Goal: Use online tool/utility: Utilize a website feature to perform a specific function

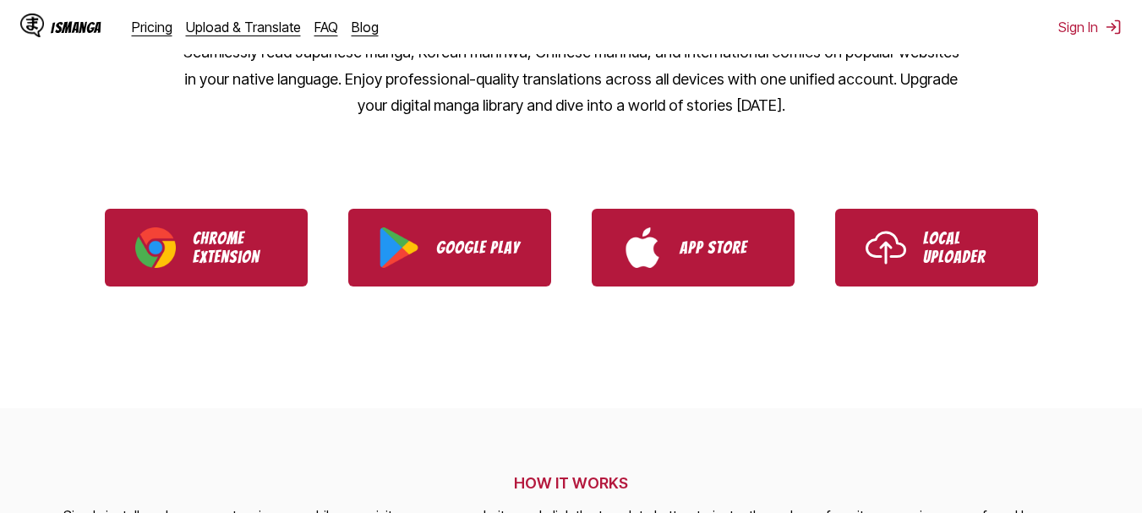
scroll to position [350, 0]
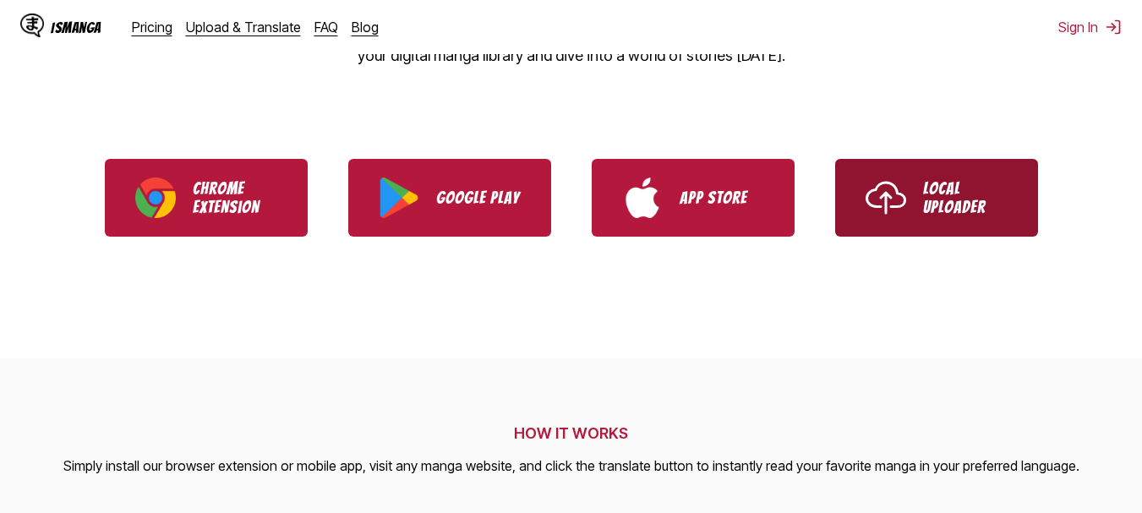
click at [911, 232] on link "Local Uploader" at bounding box center [936, 198] width 203 height 78
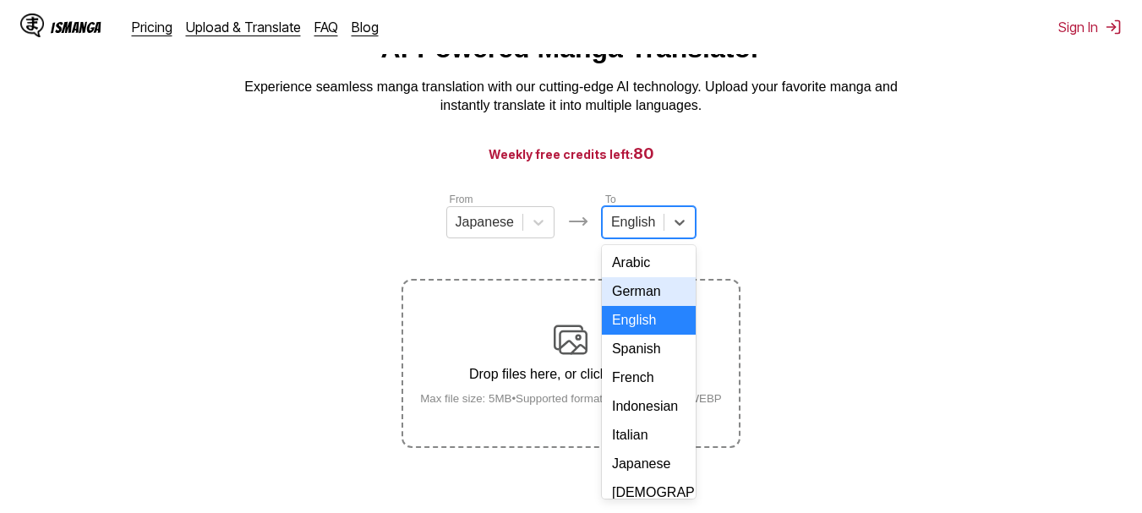
scroll to position [285, 0]
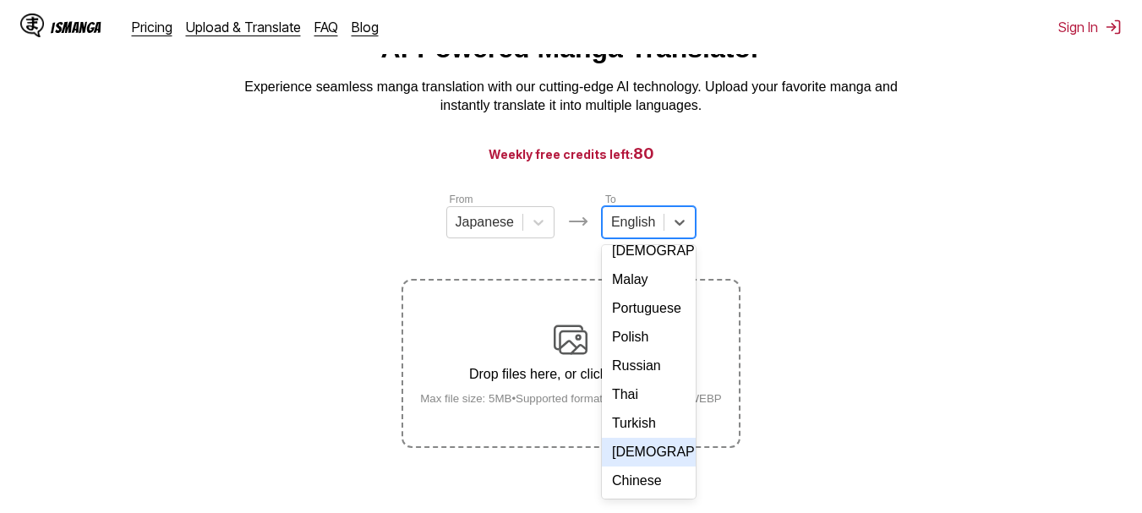
click at [649, 457] on div "Vietnamese" at bounding box center [649, 452] width 94 height 29
click at [649, 457] on main "AI-Powered Manga Translator Experience seamless manga translation with our cutt…" at bounding box center [571, 264] width 1142 height 462
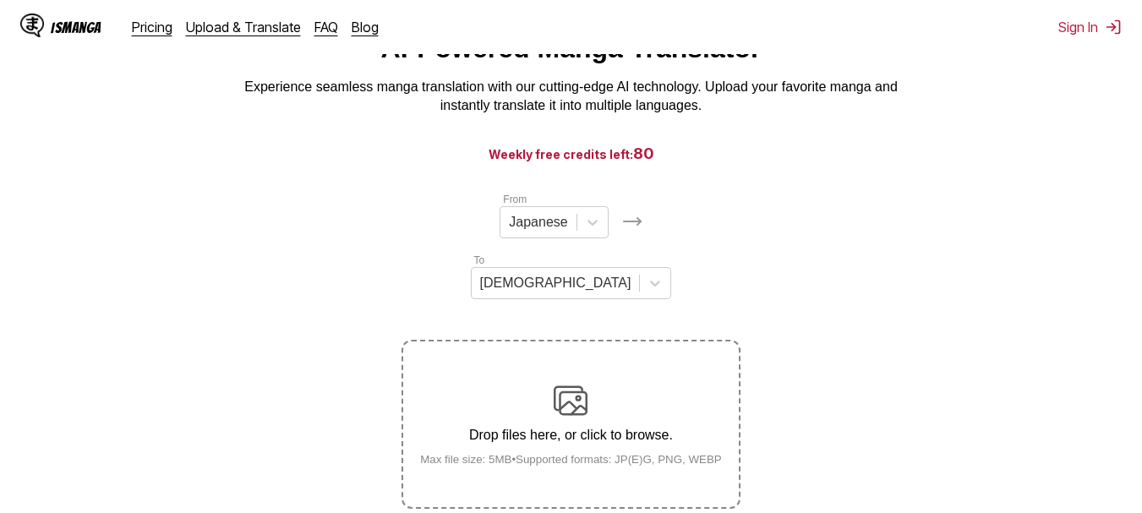
click at [579, 384] on div "Drop files here, or click to browse. Max file size: 5MB • Supported formats: JP…" at bounding box center [571, 425] width 329 height 82
click at [0, 0] on input "Drop files here, or click to browse. Max file size: 5MB • Supported formats: JP…" at bounding box center [0, 0] width 0 height 0
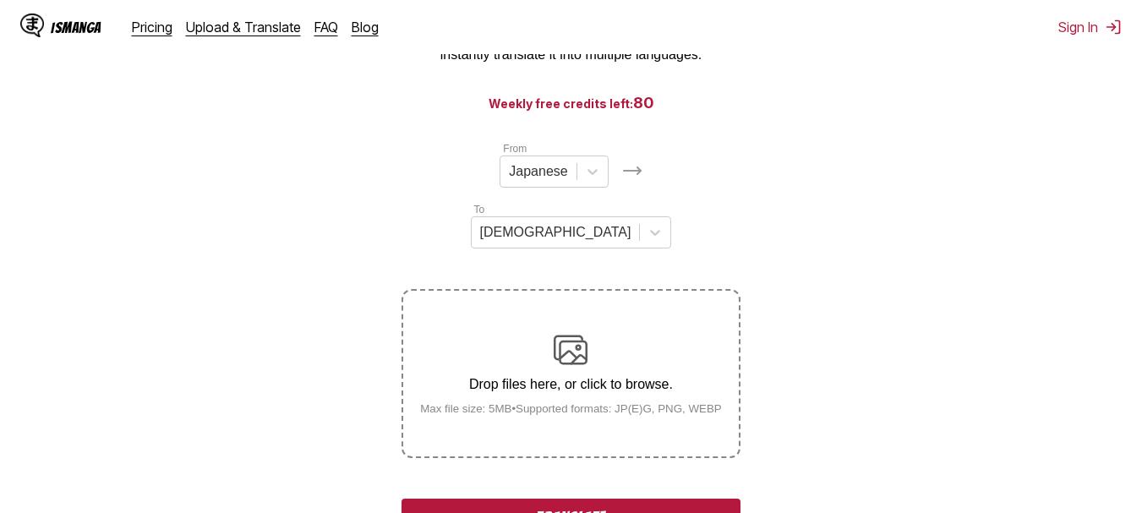
scroll to position [134, 0]
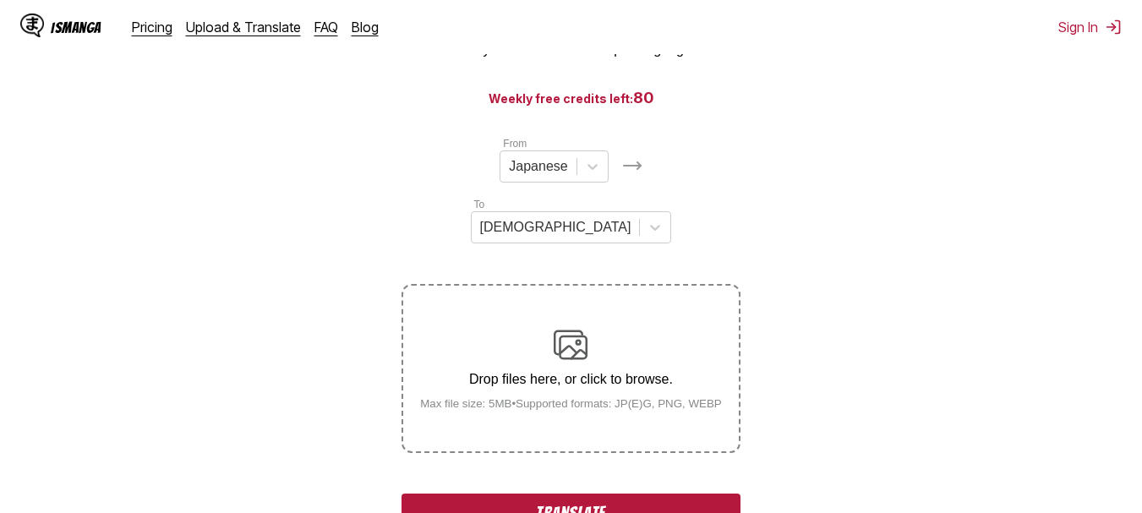
click at [530, 494] on button "Translate" at bounding box center [571, 513] width 338 height 39
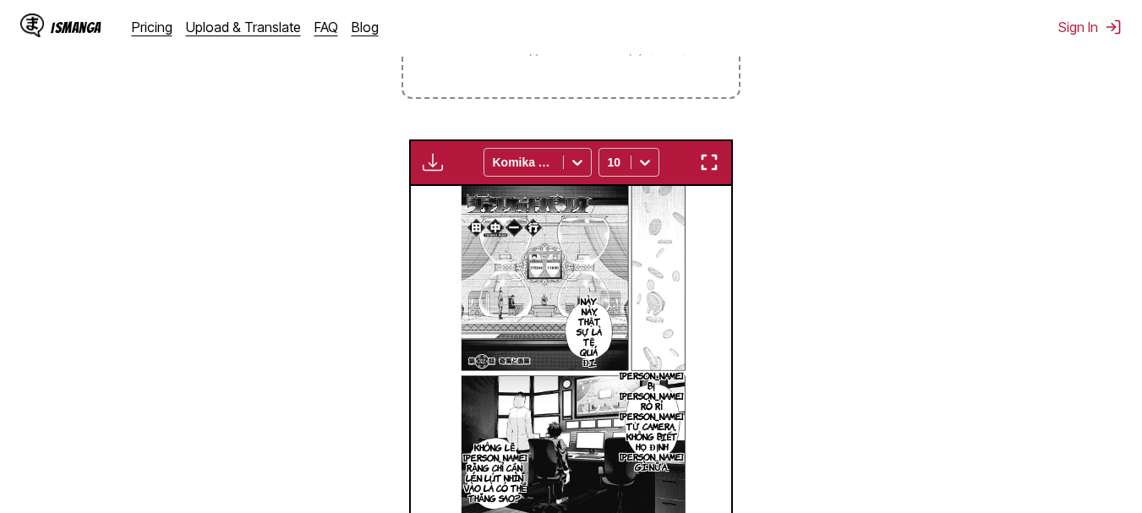
scroll to position [464, 0]
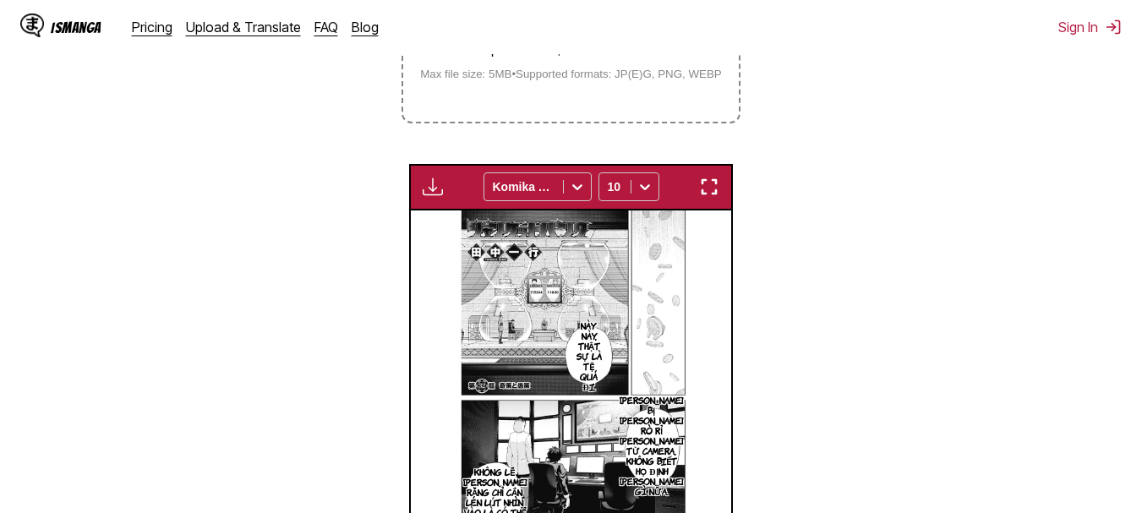
click at [441, 177] on img "button" at bounding box center [433, 187] width 20 height 20
click at [405, 123] on section "From Japanese To Vietnamese Drop files here, or click to browse. Max file size:…" at bounding box center [571, 201] width 1115 height 791
click at [441, 177] on img "button" at bounding box center [433, 187] width 20 height 20
click at [0, 0] on small "Available for premium users only" at bounding box center [0, 0] width 0 height 0
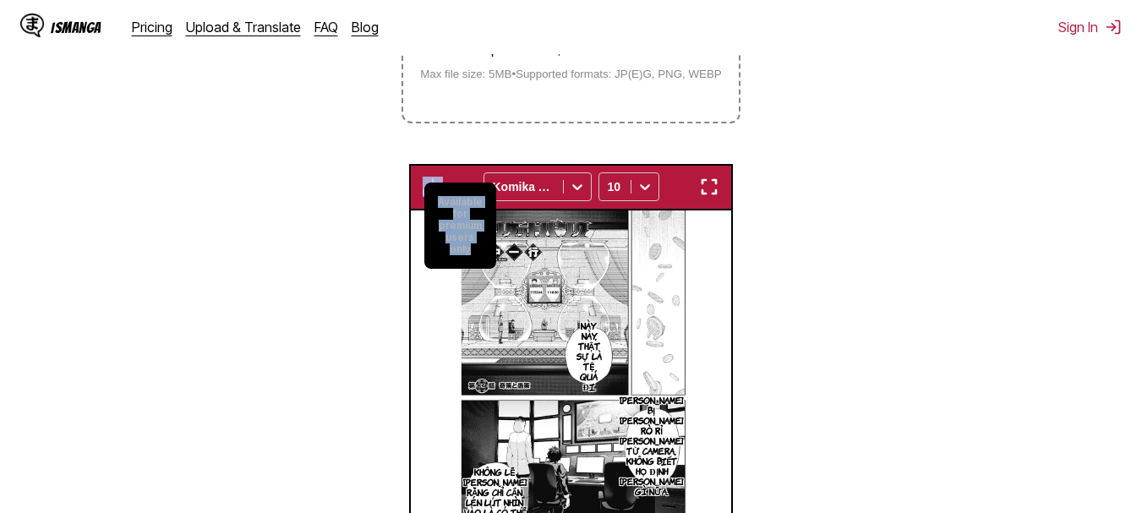
click at [468, 218] on small "Available for premium users only" at bounding box center [460, 226] width 72 height 86
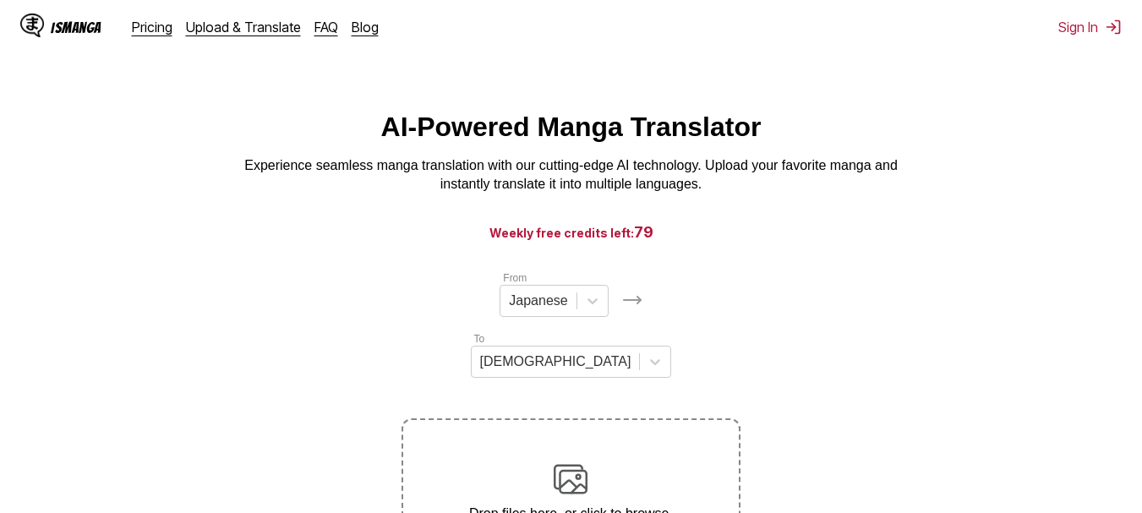
click at [81, 27] on div "IsManga" at bounding box center [76, 27] width 51 height 16
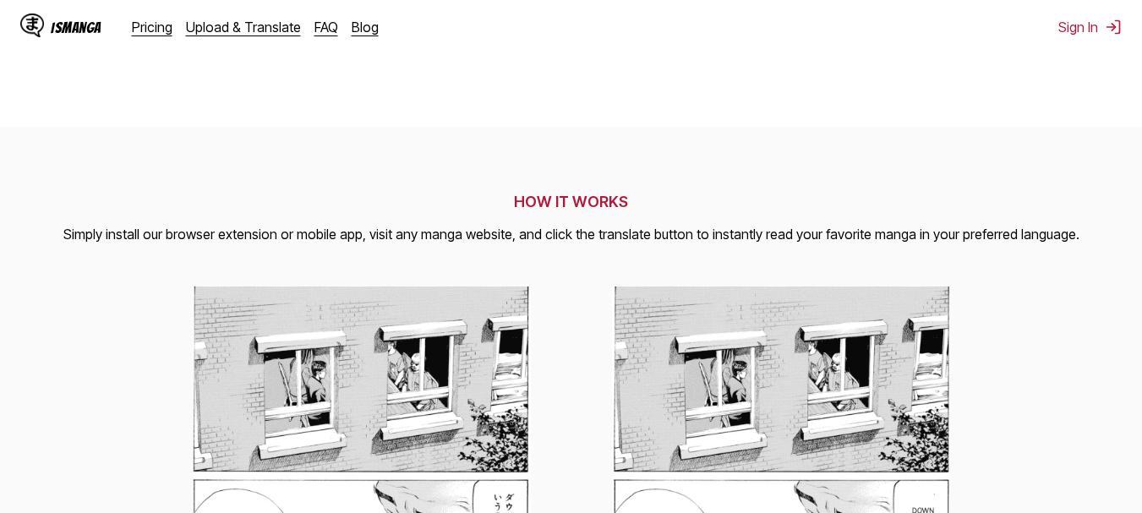
scroll to position [363, 0]
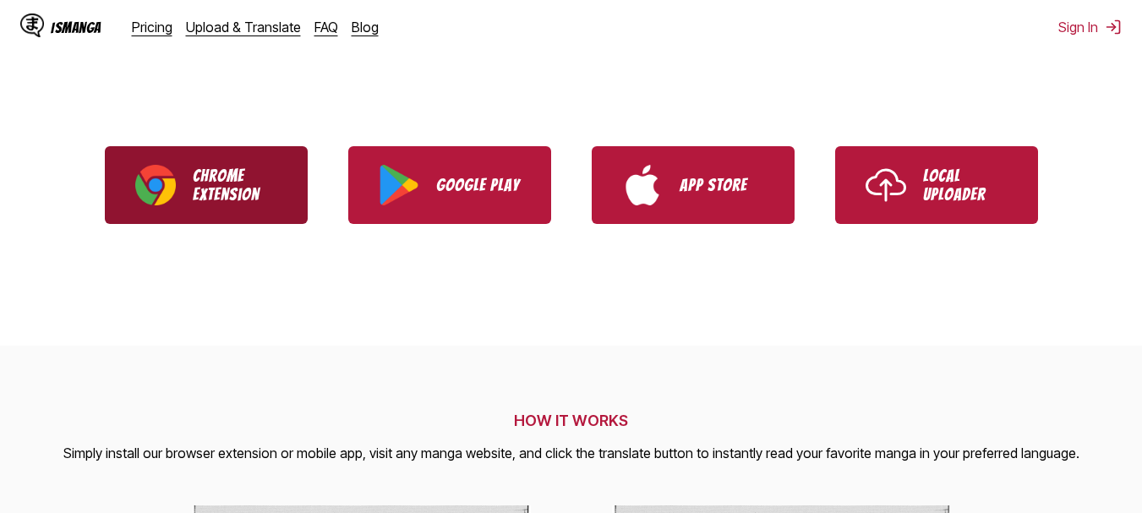
click at [178, 185] on link "Chrome Extension" at bounding box center [206, 185] width 203 height 78
